Goal: Information Seeking & Learning: Understand process/instructions

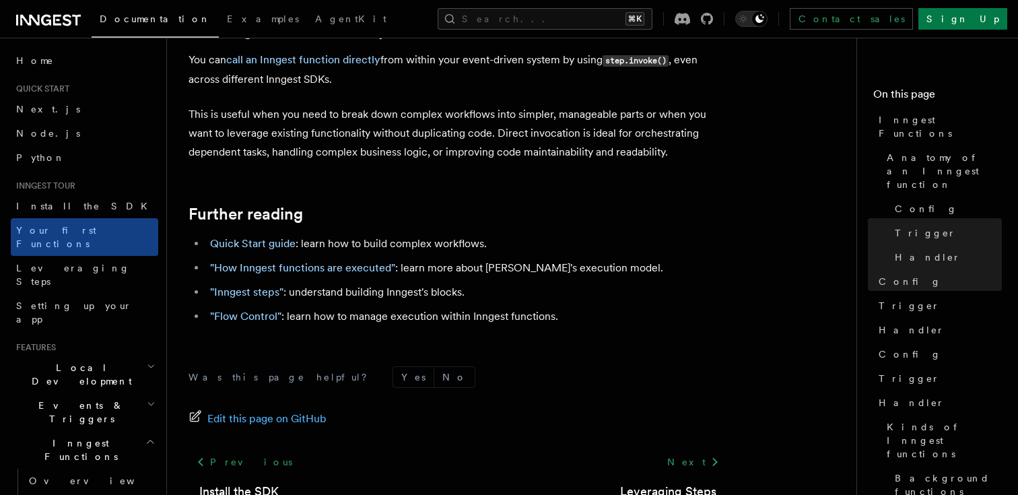
scroll to position [2768, 0]
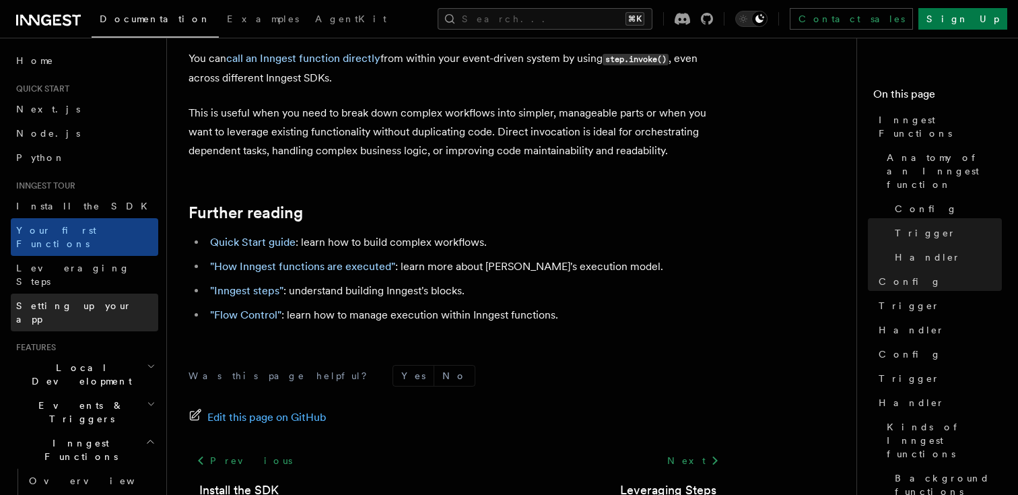
click at [112, 294] on link "Setting up your app" at bounding box center [85, 313] width 148 height 38
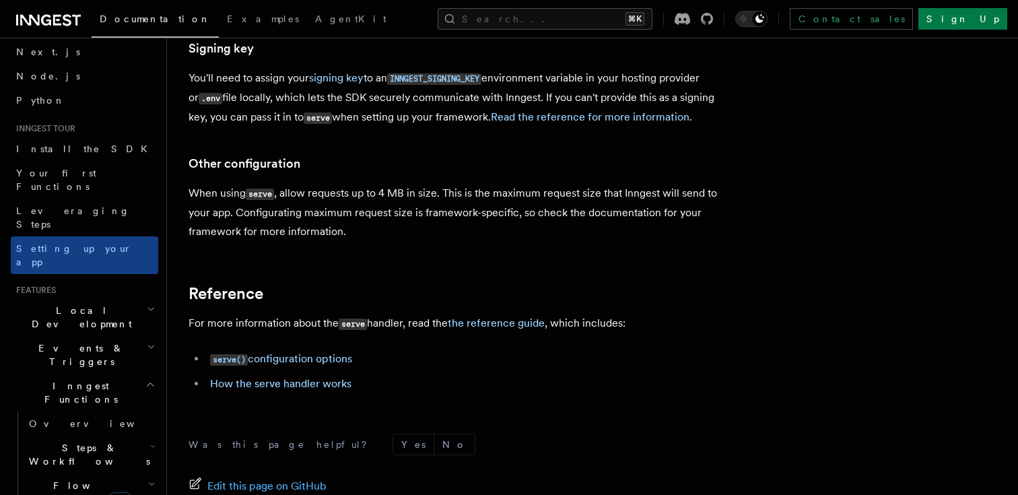
scroll to position [58, 0]
click at [75, 411] on link "Overview" at bounding box center [91, 423] width 135 height 24
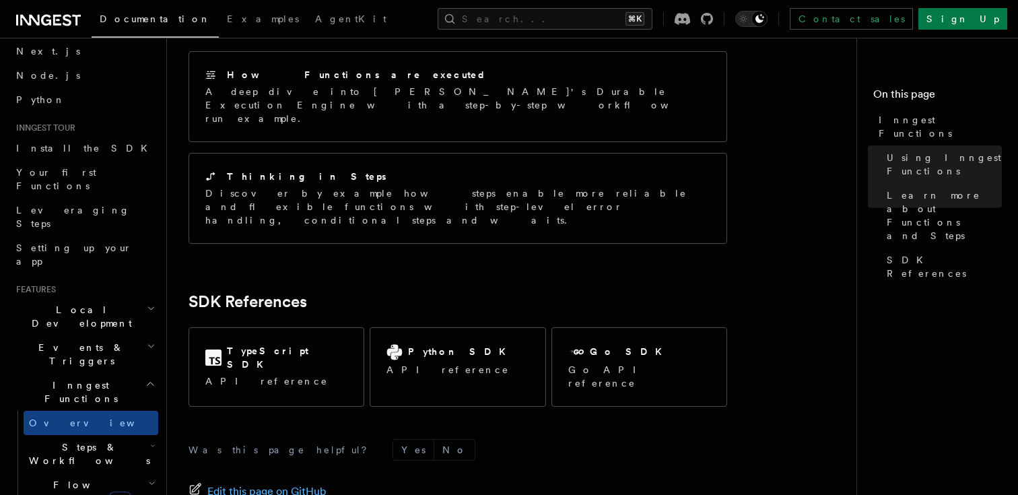
scroll to position [1113, 0]
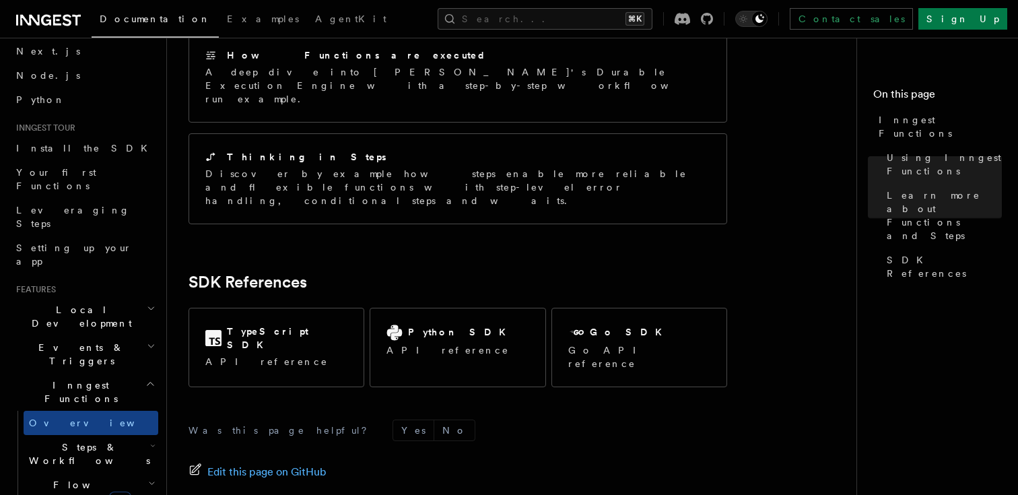
click at [98, 441] on span "Steps & Workflows" at bounding box center [87, 454] width 127 height 27
click at [100, 473] on link "Overview" at bounding box center [97, 485] width 122 height 24
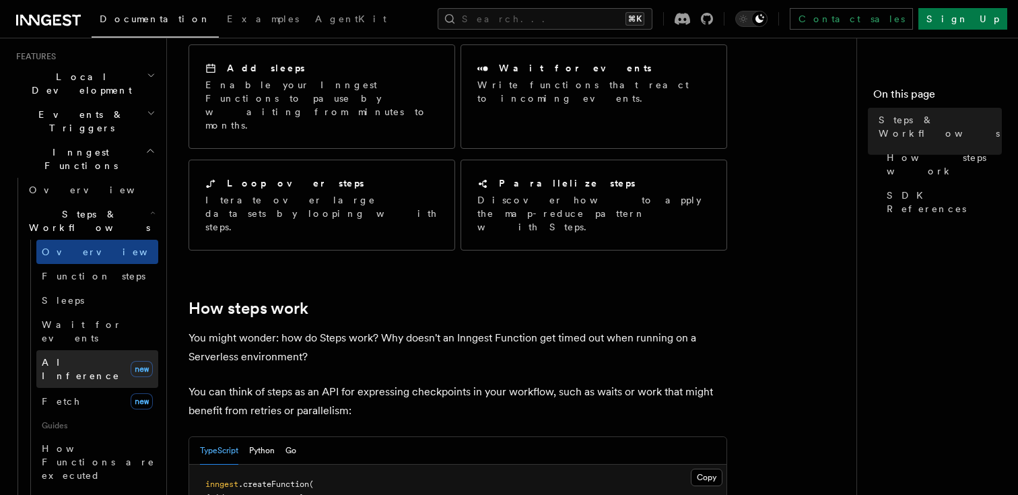
scroll to position [294, 0]
